Goal: Task Accomplishment & Management: Manage account settings

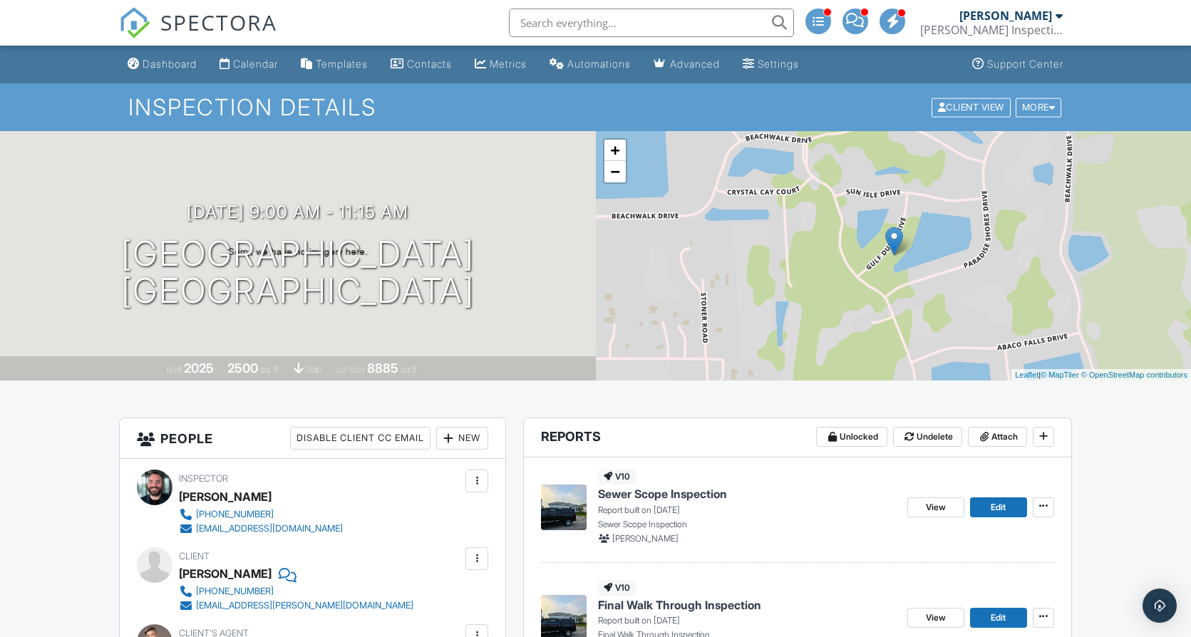
click at [618, 20] on input "text" at bounding box center [651, 23] width 285 height 28
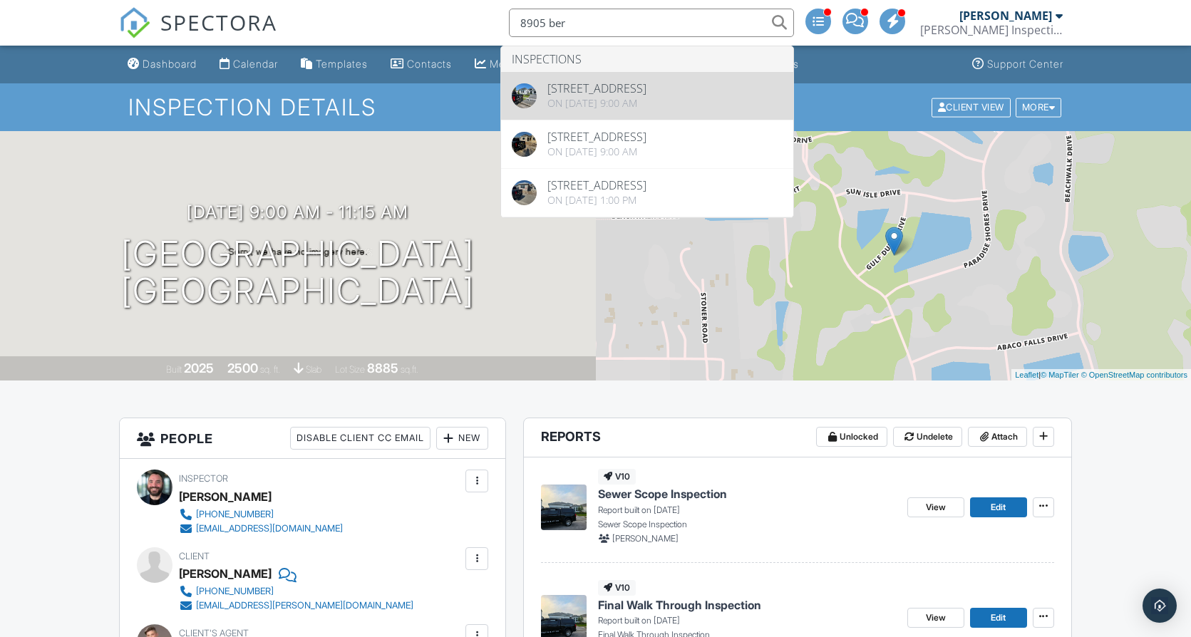
type input "8905 ber"
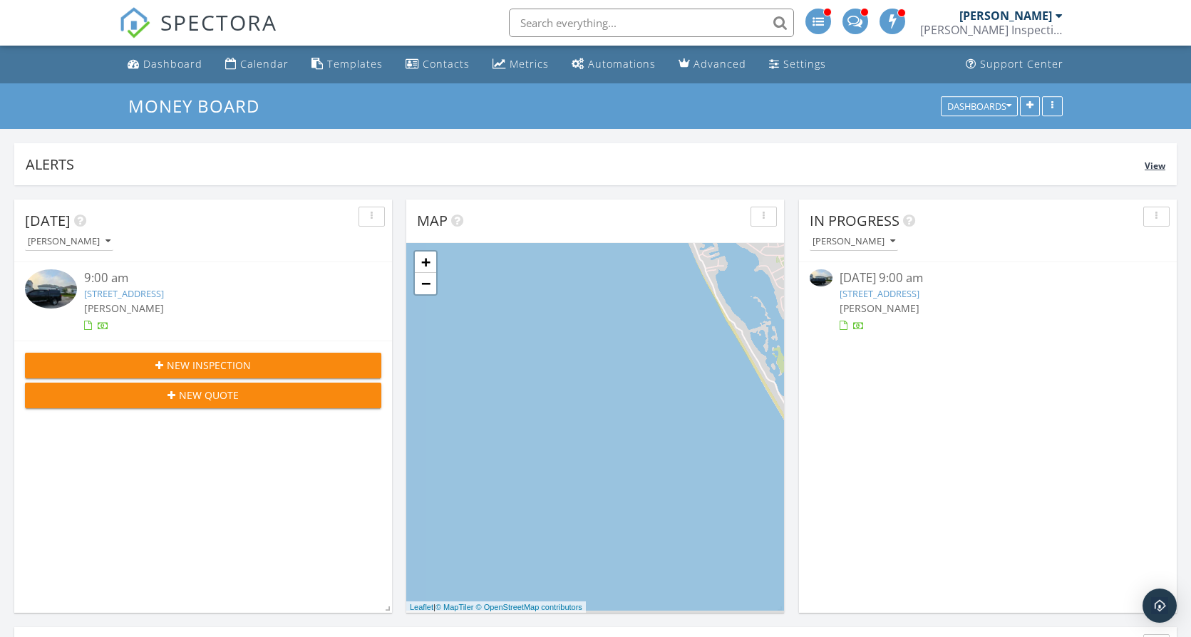
scroll to position [306, 378]
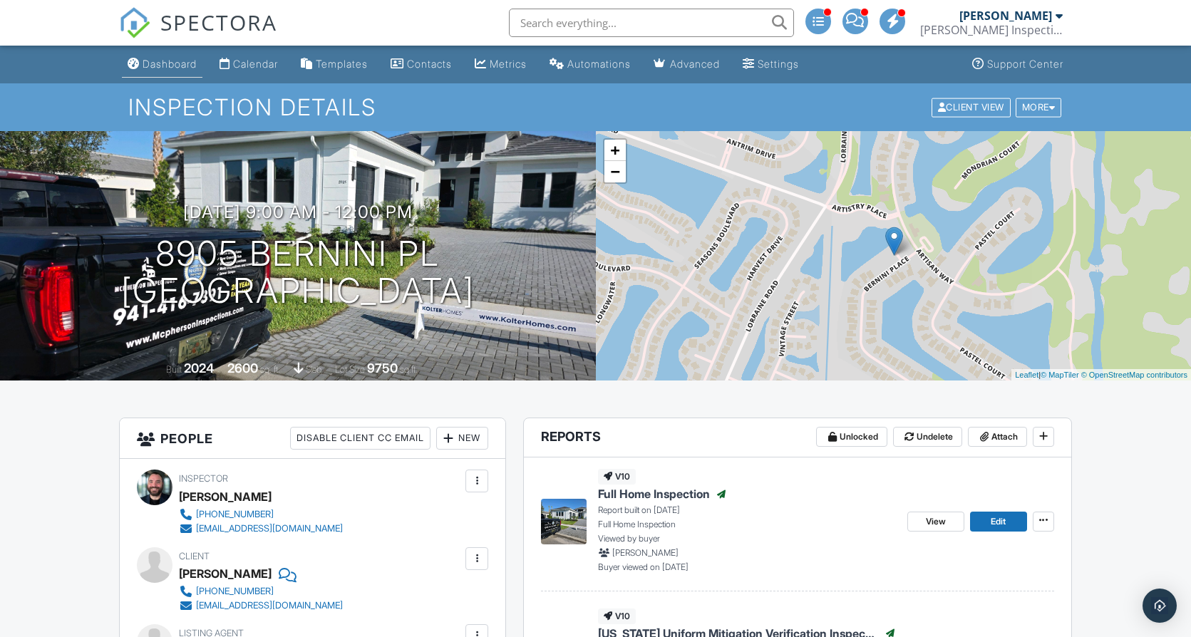
click at [169, 56] on link "Dashboard" at bounding box center [162, 64] width 81 height 26
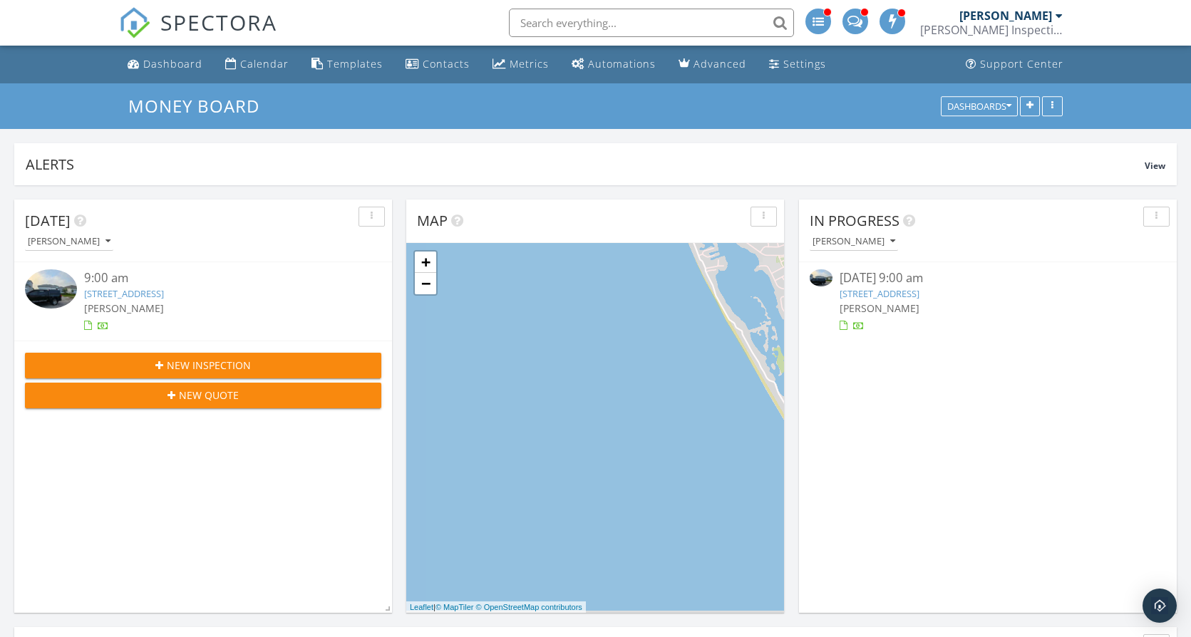
scroll to position [306, 378]
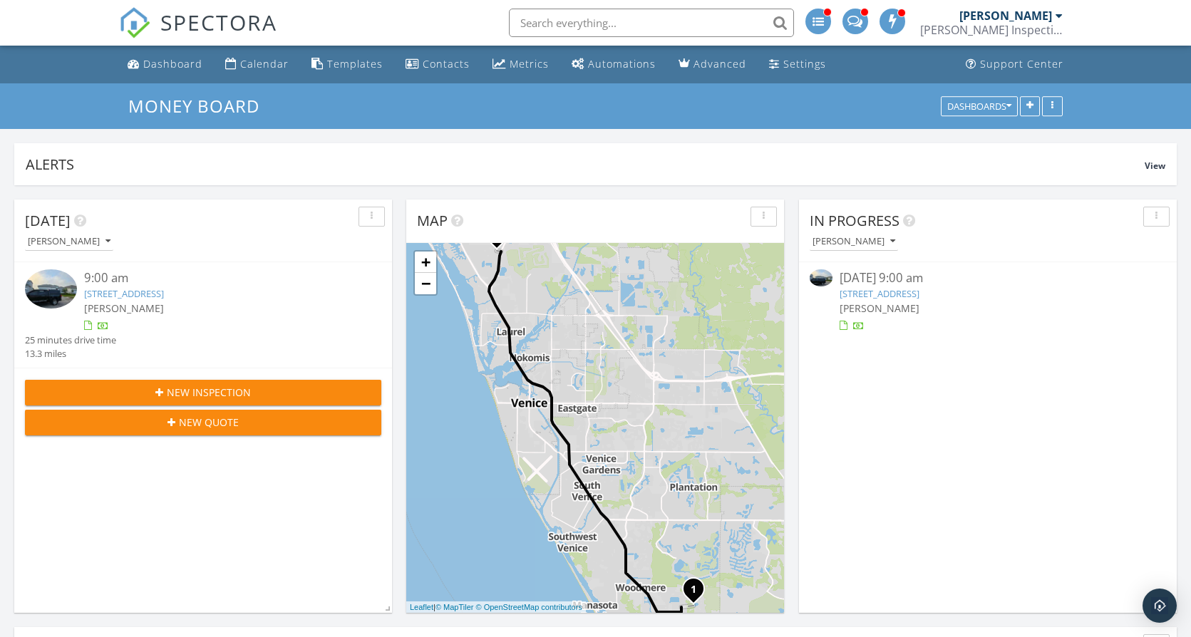
click at [149, 289] on link "[STREET_ADDRESS]" at bounding box center [124, 293] width 80 height 13
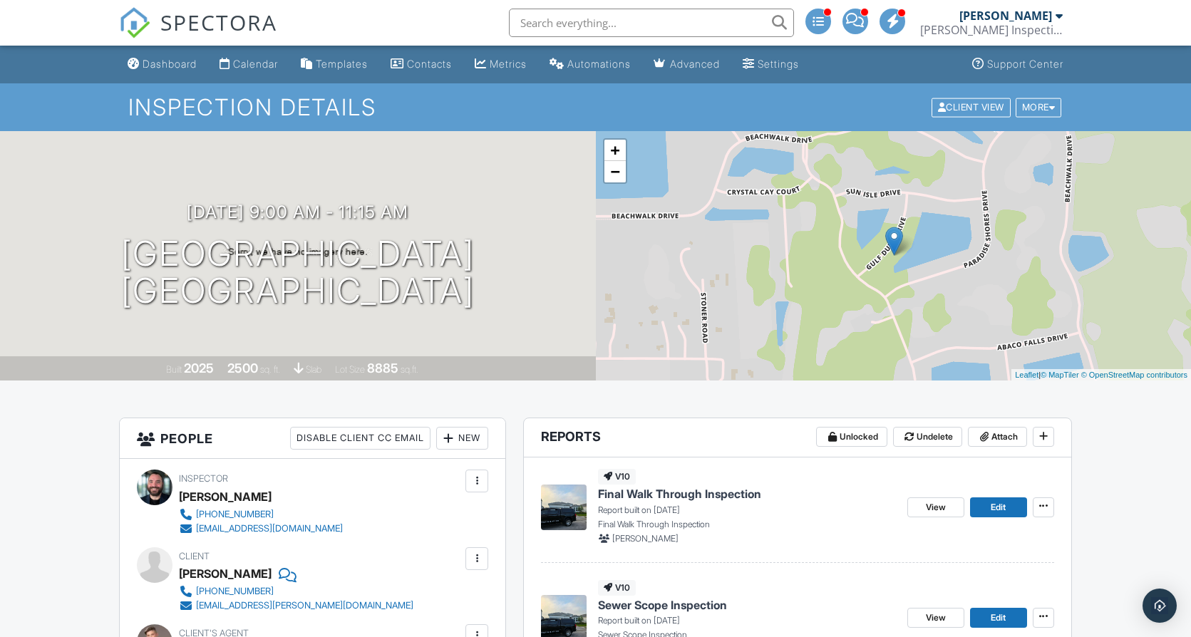
click at [544, 227] on div "09/29/2025 9:00 am - 11:15 am 27528 Gulf Dune Dr Englewood, FL 34223" at bounding box center [298, 256] width 596 height 108
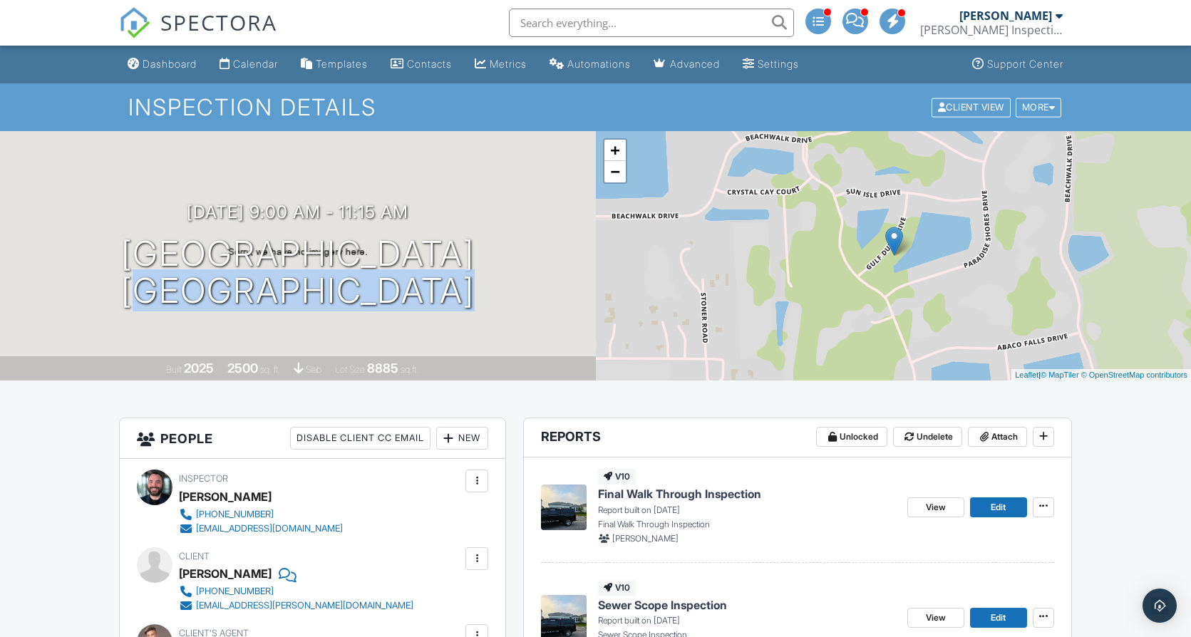
click at [544, 227] on div "09/29/2025 9:00 am - 11:15 am 27528 Gulf Dune Dr Englewood, FL 34223" at bounding box center [298, 256] width 596 height 108
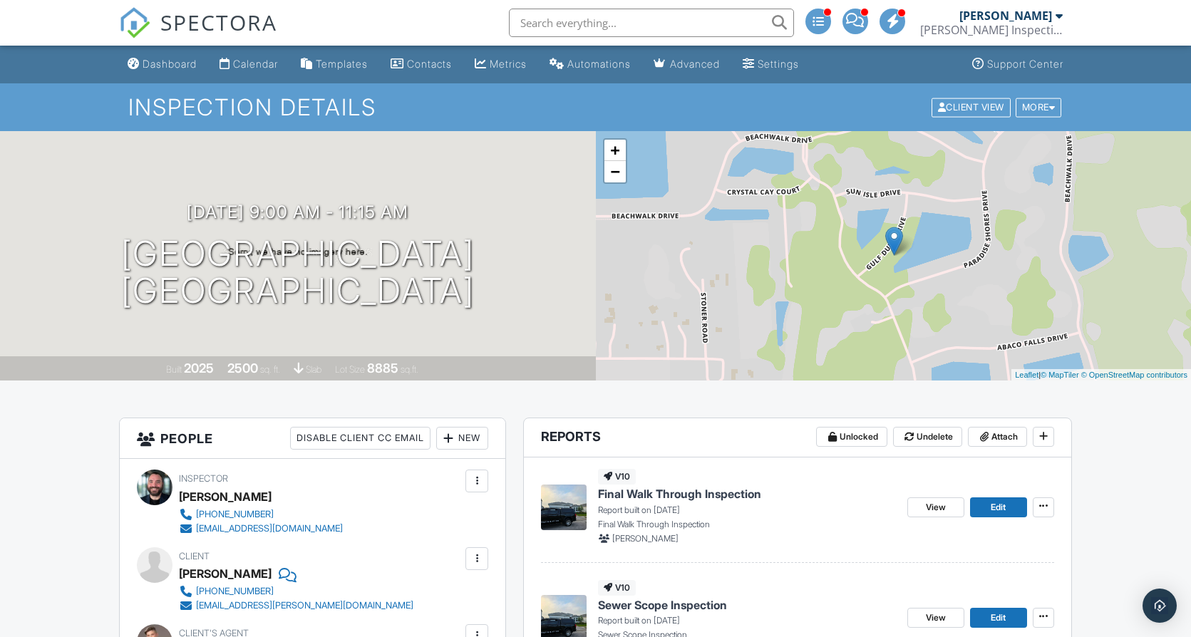
click at [219, 336] on div "09/29/2025 9:00 am - 11:15 am 27528 Gulf Dune Dr Englewood, FL 34223 Built 2025…" at bounding box center [298, 255] width 596 height 249
click at [577, 368] on div at bounding box center [579, 368] width 22 height 22
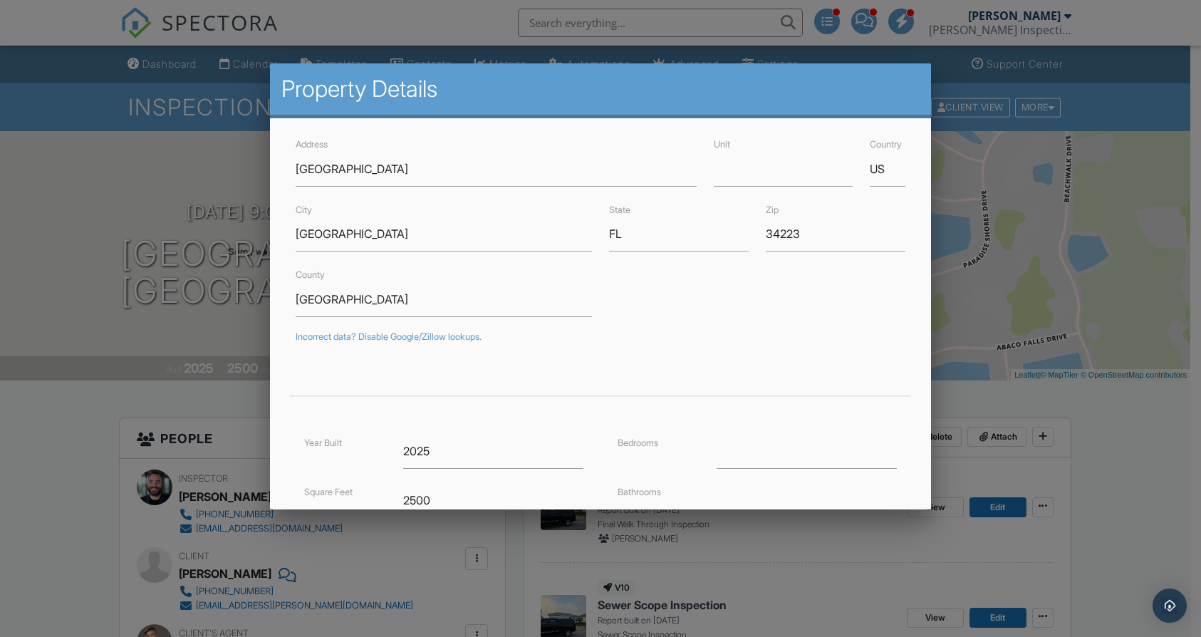
click at [762, 331] on div "Incorrect data? Disable Google/Zillow lookups." at bounding box center [600, 336] width 609 height 11
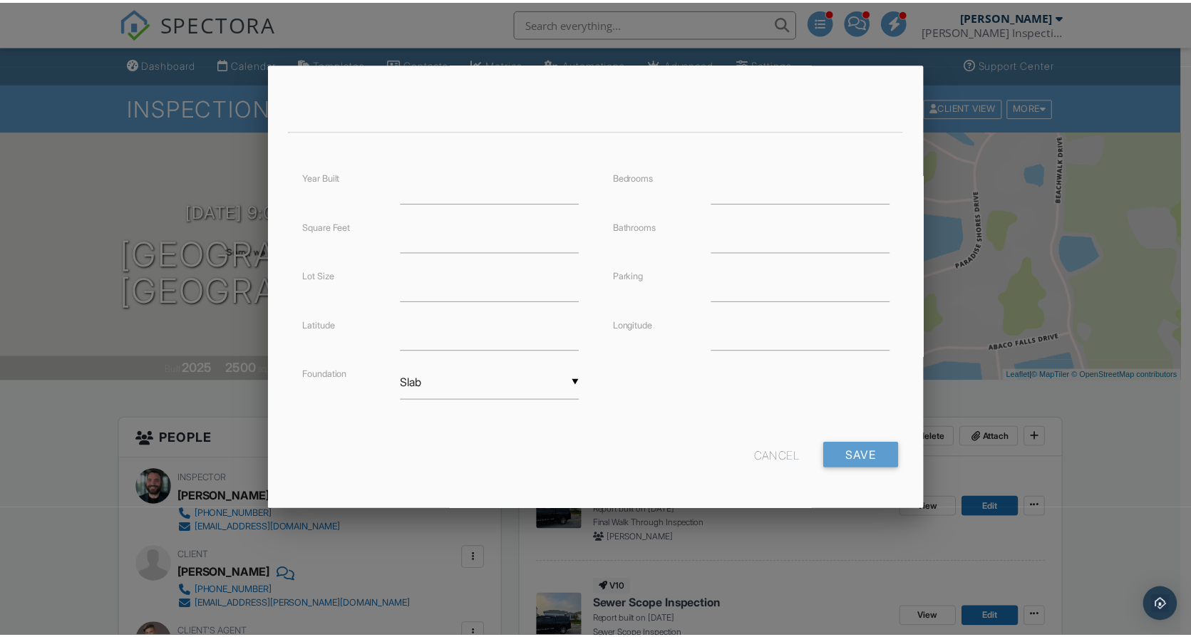
scroll to position [254, 0]
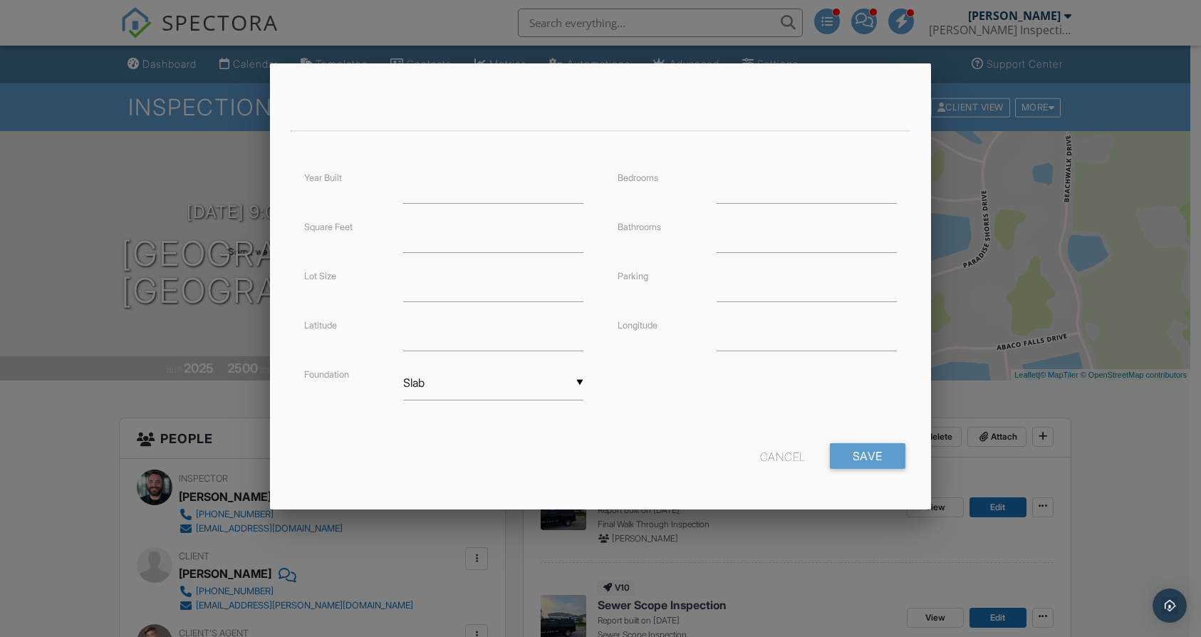
click at [782, 455] on div "Cancel" at bounding box center [783, 456] width 46 height 26
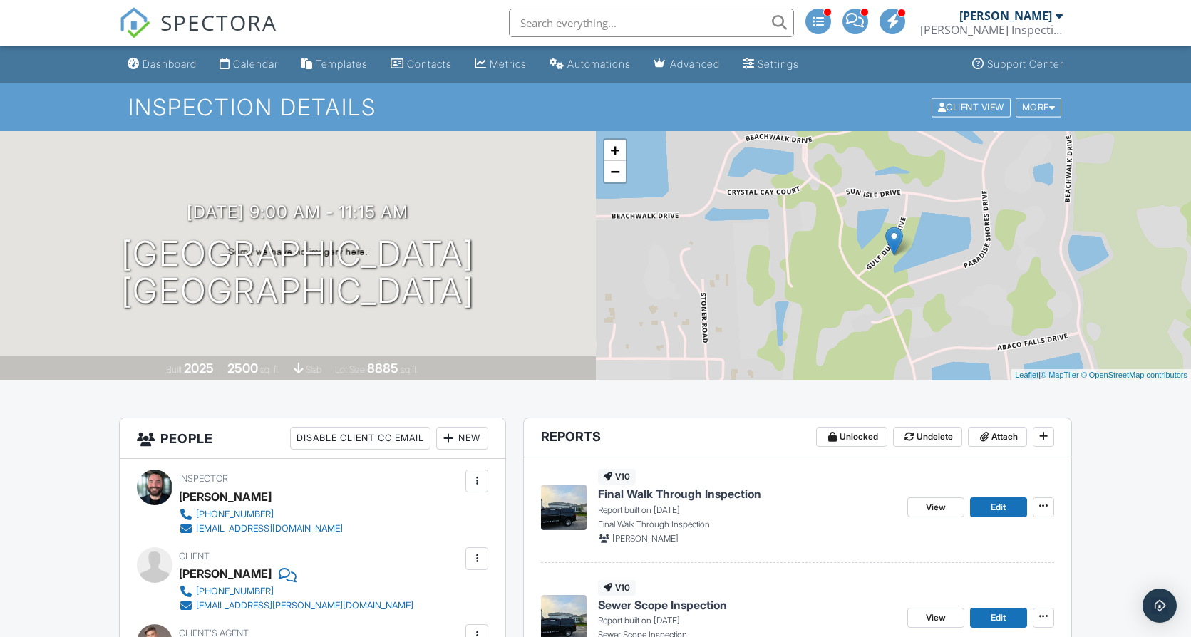
scroll to position [143, 0]
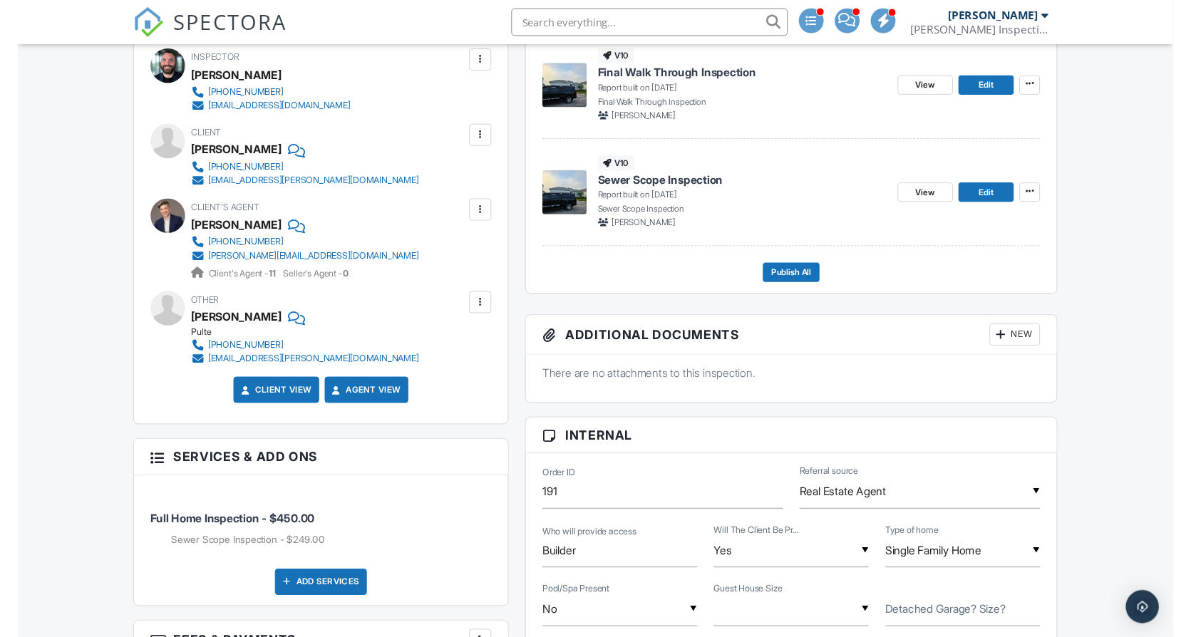
scroll to position [249, 0]
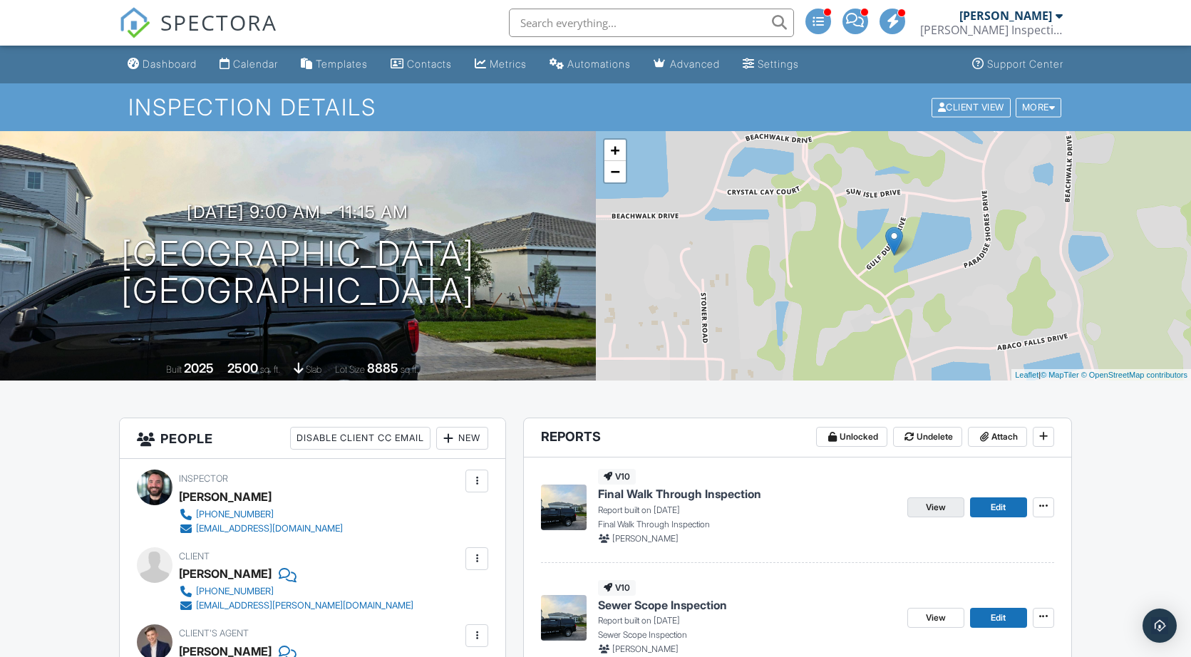
click at [948, 512] on link "View" at bounding box center [935, 507] width 57 height 20
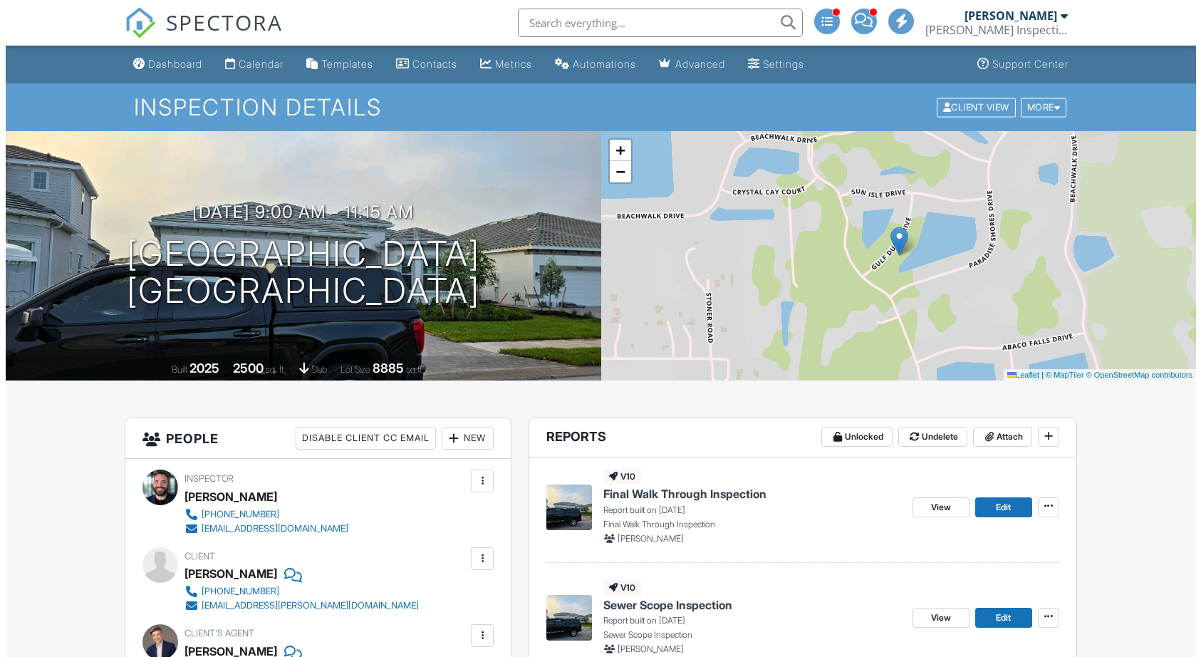
scroll to position [539, 0]
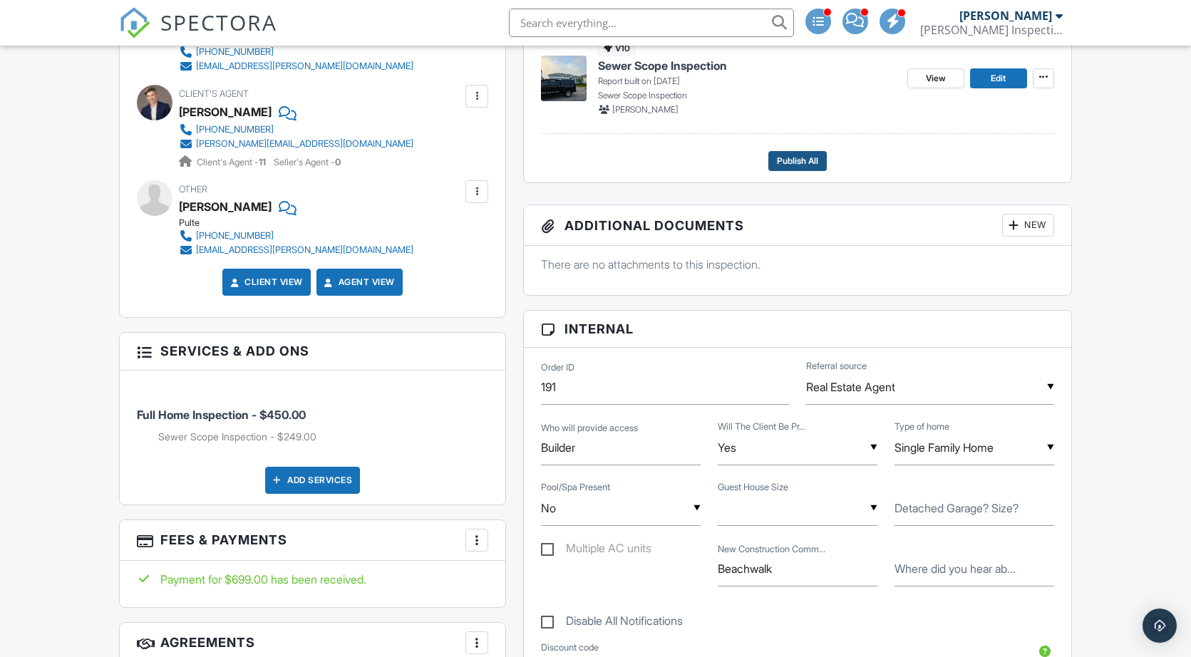
click at [817, 162] on span "Publish All" at bounding box center [797, 161] width 41 height 14
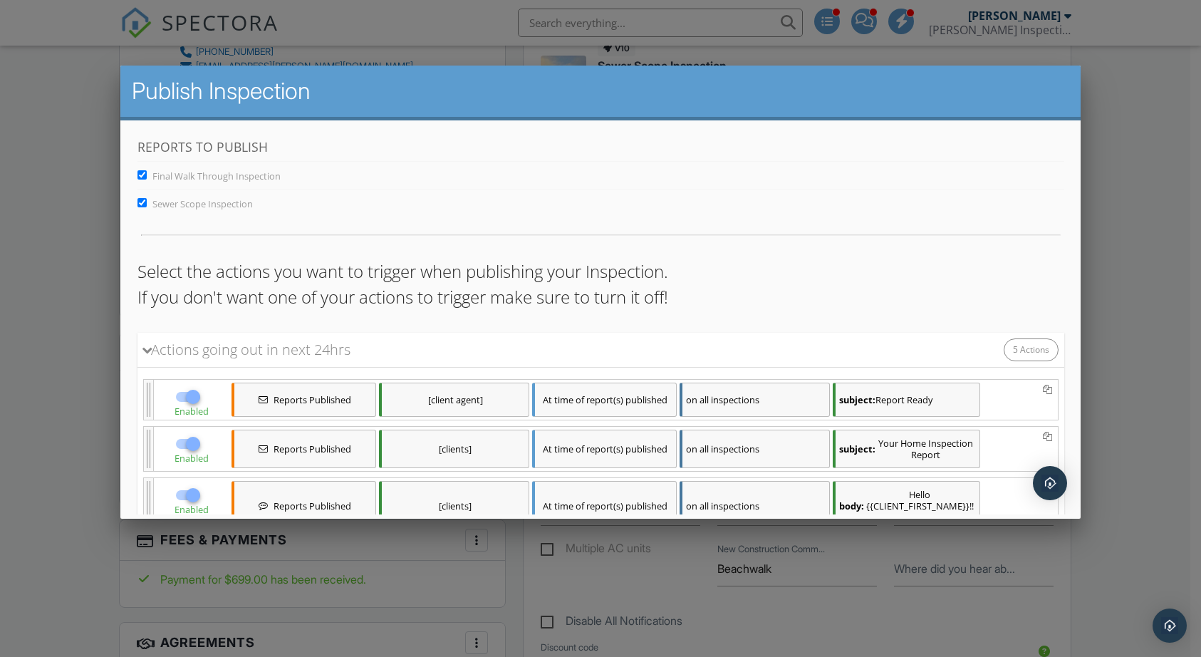
scroll to position [229, 0]
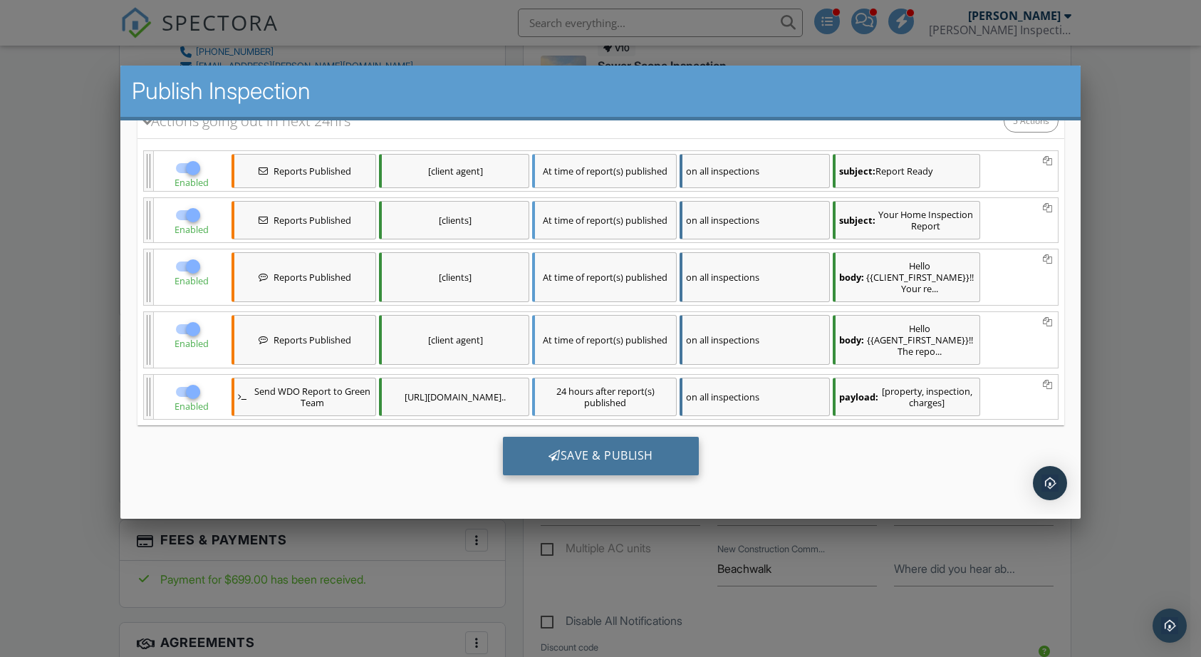
click at [641, 449] on div "Save & Publish" at bounding box center [600, 456] width 196 height 38
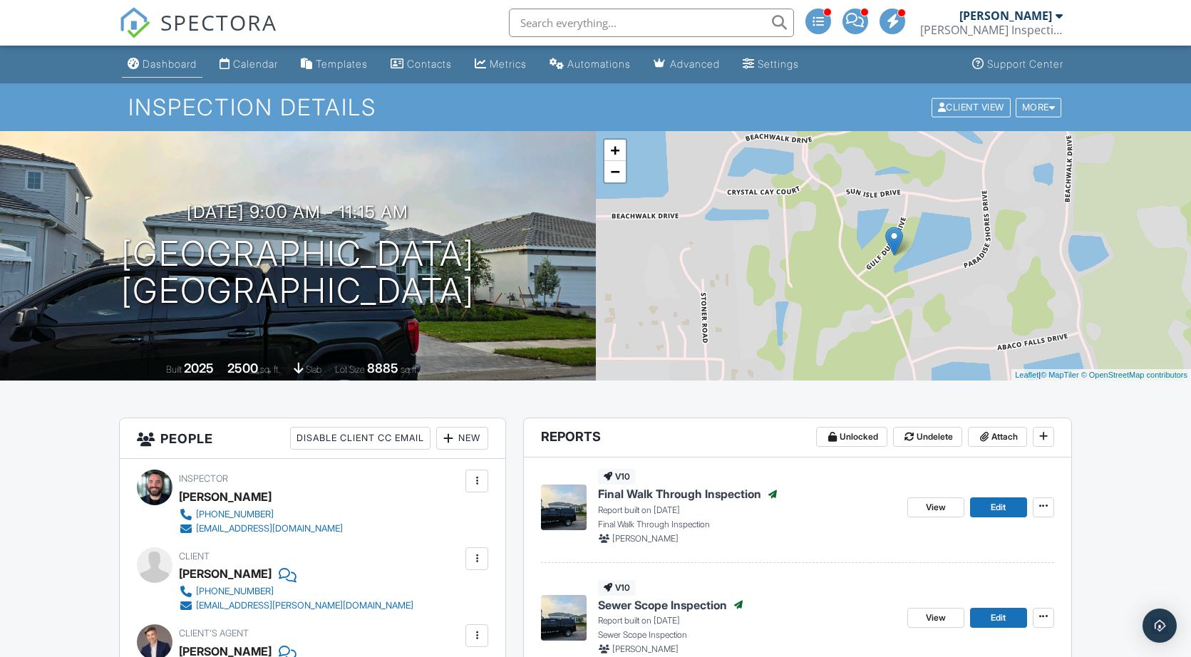
click at [177, 71] on link "Dashboard" at bounding box center [162, 64] width 81 height 26
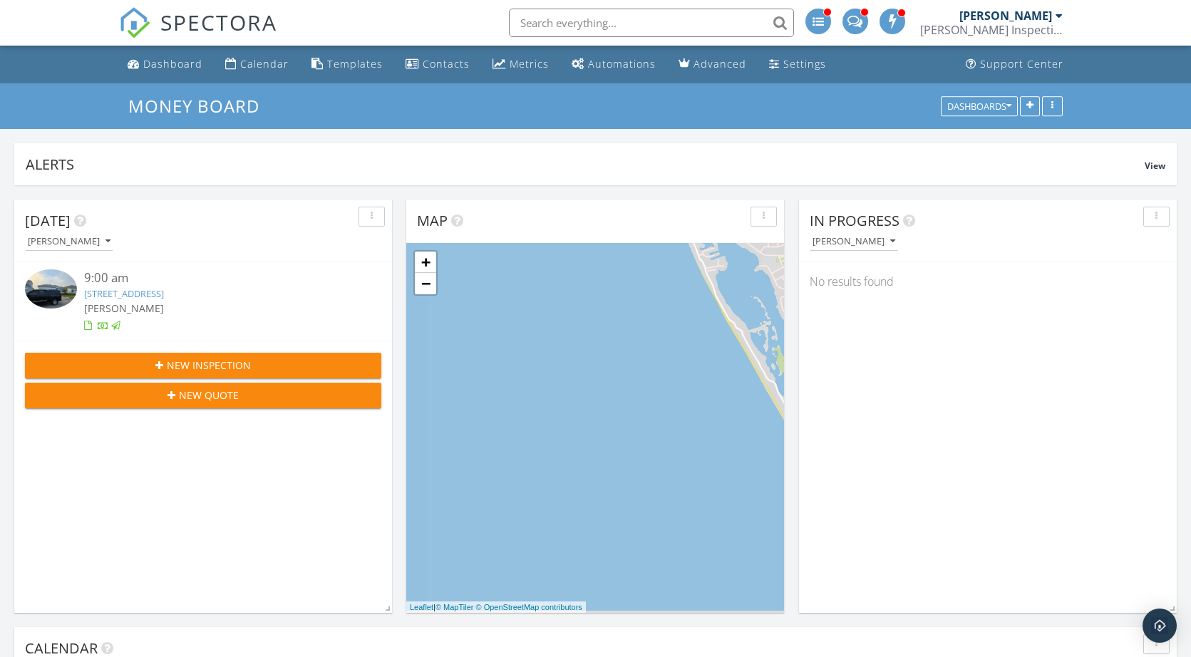
scroll to position [306, 378]
